Goal: Communication & Community: Ask a question

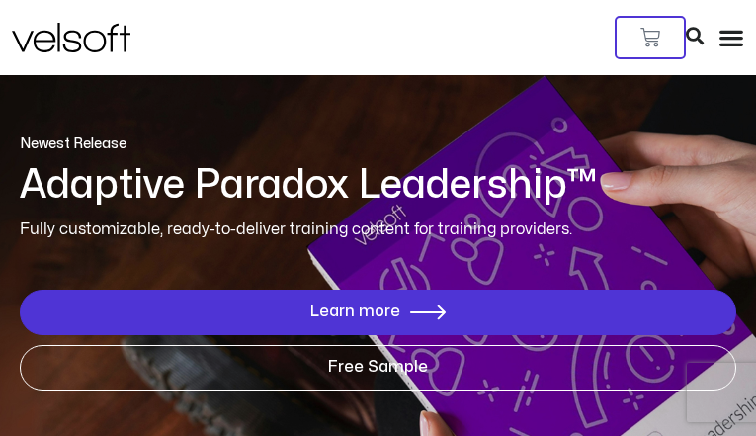
type input "**********"
type input "********"
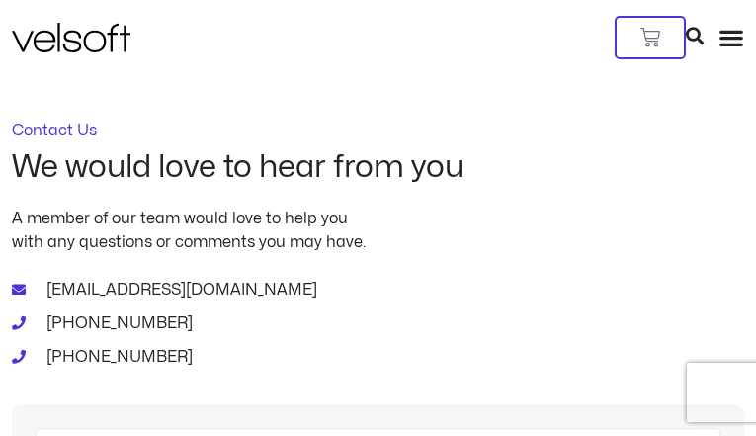
type input "**********"
